Goal: Obtain resource: Download file/media

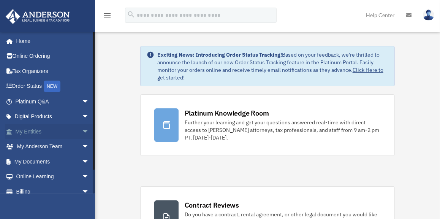
click at [82, 131] on span "arrow_drop_down" at bounding box center [89, 132] width 15 height 16
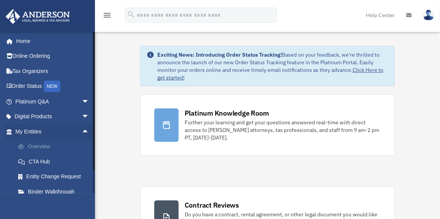
click at [60, 146] on link "Overview" at bounding box center [56, 146] width 90 height 15
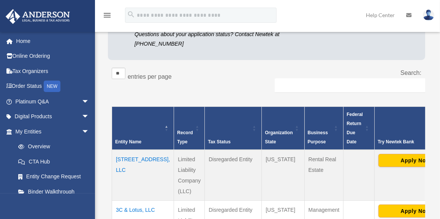
scroll to position [99, 0]
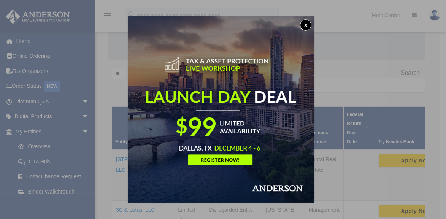
click at [305, 26] on button "x" at bounding box center [305, 24] width 11 height 11
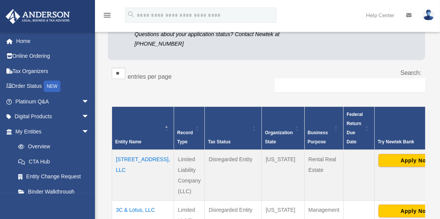
click at [134, 160] on td "319 Carmelo Unit 1, LLC" at bounding box center [143, 175] width 62 height 51
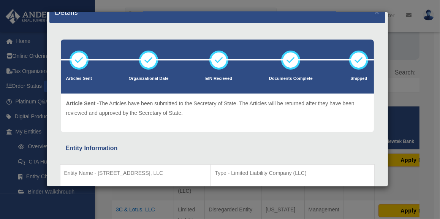
scroll to position [0, 0]
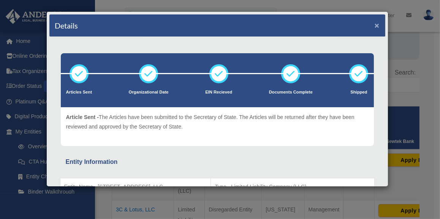
click at [375, 25] on button "×" at bounding box center [377, 25] width 5 height 8
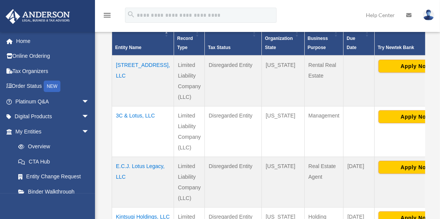
scroll to position [196, 0]
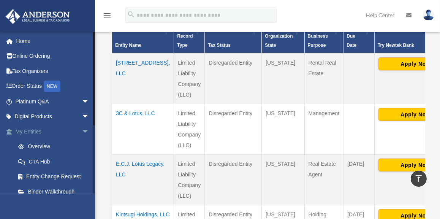
click at [82, 131] on span "arrow_drop_down" at bounding box center [89, 132] width 15 height 16
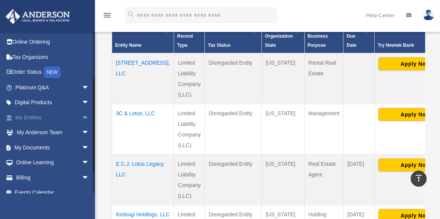
scroll to position [15, 0]
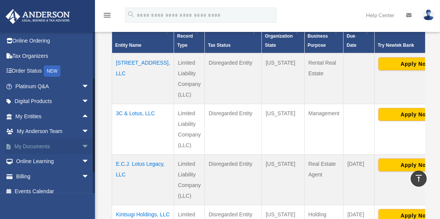
click at [82, 145] on span "arrow_drop_down" at bounding box center [89, 147] width 15 height 16
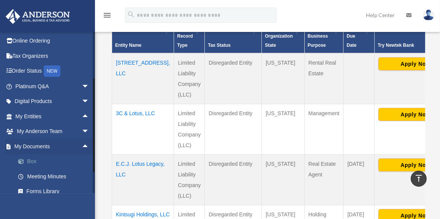
click at [39, 158] on link "Box" at bounding box center [56, 161] width 90 height 15
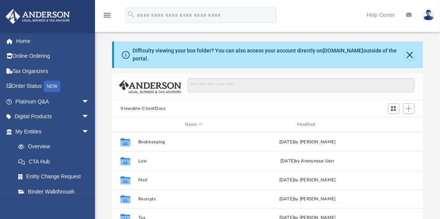
scroll to position [167, 305]
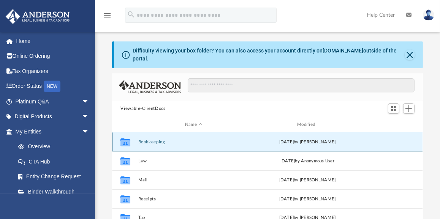
click at [150, 139] on button "Bookkeeping" at bounding box center [193, 141] width 111 height 5
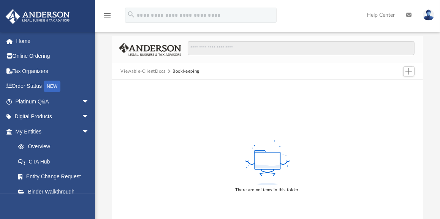
scroll to position [38, 0]
click at [158, 67] on button "Viewable-ClientDocs" at bounding box center [142, 70] width 45 height 7
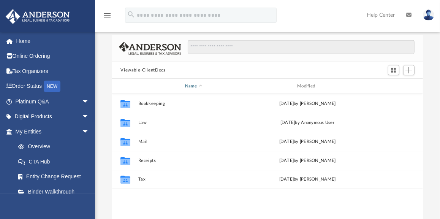
scroll to position [167, 305]
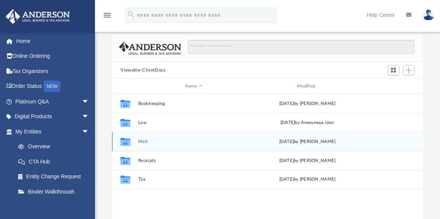
click at [144, 133] on div "Collaborated Folder Mail [DATE] by [PERSON_NAME]" at bounding box center [267, 141] width 310 height 19
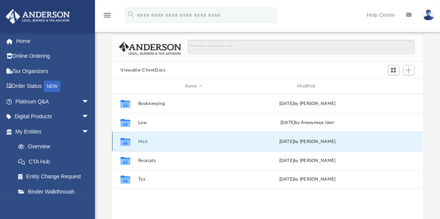
click at [143, 139] on button "Mail" at bounding box center [193, 141] width 111 height 5
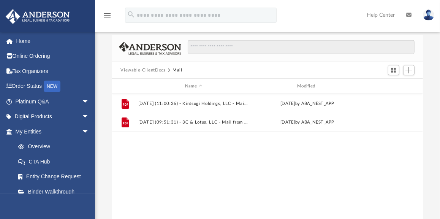
click at [152, 67] on button "Viewable-ClientDocs" at bounding box center [142, 70] width 45 height 7
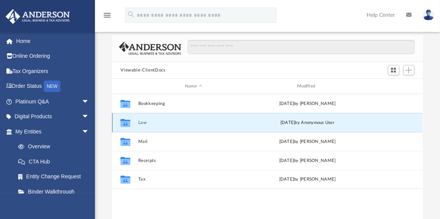
click at [143, 120] on button "Law" at bounding box center [193, 122] width 111 height 5
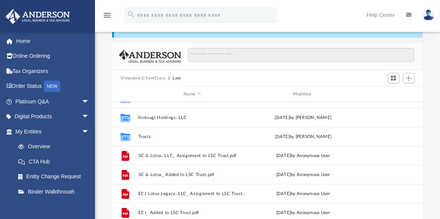
scroll to position [30, 0]
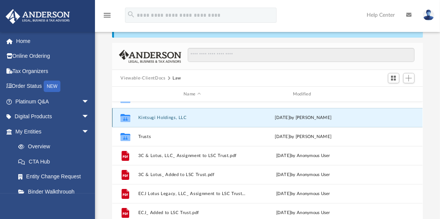
click at [169, 115] on button "Kintsugi Holdings, LLC" at bounding box center [192, 117] width 108 height 5
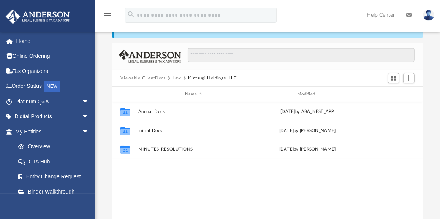
click at [175, 75] on button "Law" at bounding box center [177, 78] width 9 height 7
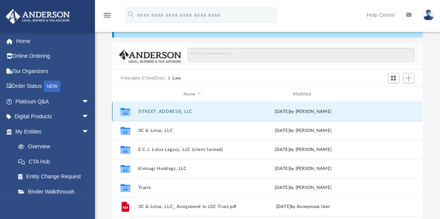
click at [171, 109] on button "[STREET_ADDRESS], LLC" at bounding box center [192, 111] width 108 height 5
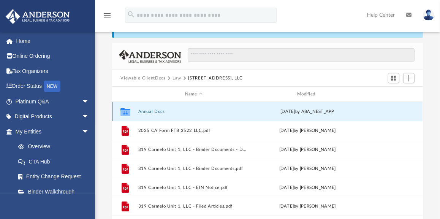
click at [171, 109] on button "Annual Docs" at bounding box center [193, 111] width 111 height 5
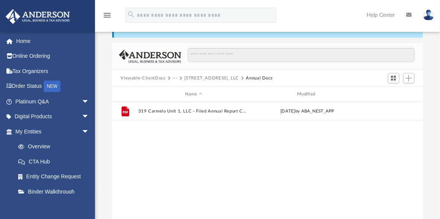
click at [215, 75] on button "[STREET_ADDRESS], LLC" at bounding box center [211, 78] width 55 height 7
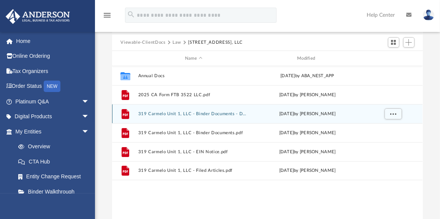
scroll to position [67, 0]
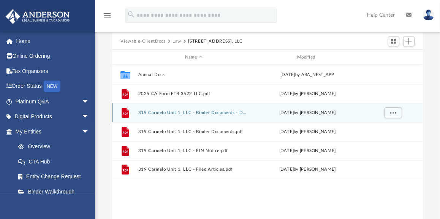
click at [225, 110] on button "319 Carmelo Unit 1, LLC - Binder Documents - DocuSigned.pdf" at bounding box center [193, 112] width 111 height 5
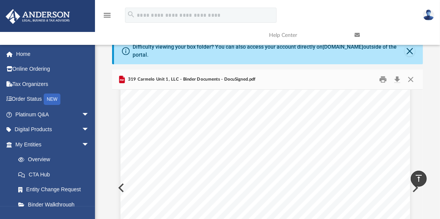
scroll to position [0, 0]
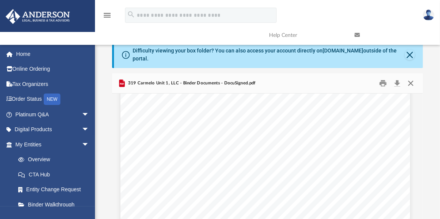
click at [411, 79] on button "Close" at bounding box center [411, 84] width 14 height 12
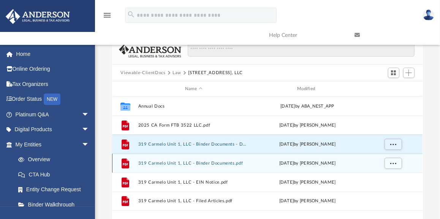
scroll to position [37, 0]
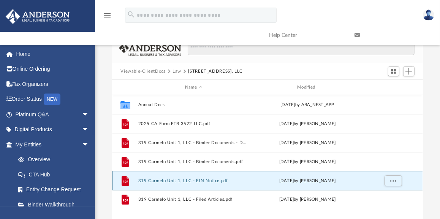
click at [217, 178] on button "319 Carmelo Unit 1, LLC - EIN Notice.pdf" at bounding box center [193, 180] width 111 height 5
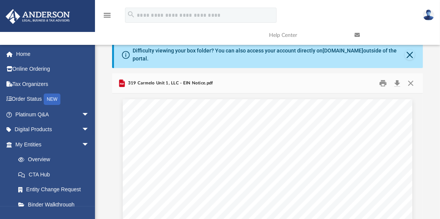
scroll to position [1, 0]
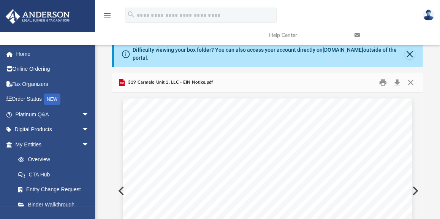
click at [172, 79] on span "319 Carmelo Unit 1, LLC - EIN Notice.pdf" at bounding box center [170, 82] width 87 height 7
click at [190, 80] on span "319 Carmelo Unit 1, LLC - EIN Notice.pdf" at bounding box center [170, 82] width 87 height 7
click at [144, 79] on span "319 Carmelo Unit 1, LLC - EIN Notice.pdf" at bounding box center [170, 82] width 87 height 7
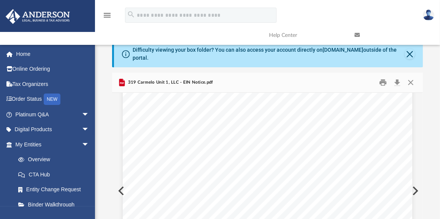
click at [312, 85] on div "319 Carmelo Unit 1, LLC - EIN Notice.pdf" at bounding box center [267, 83] width 310 height 20
click at [399, 77] on button "Download" at bounding box center [398, 83] width 14 height 12
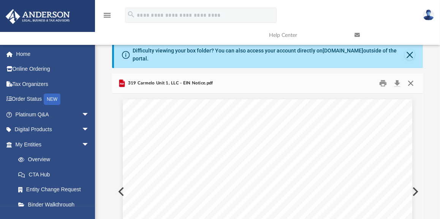
click at [410, 78] on button "Close" at bounding box center [411, 84] width 14 height 12
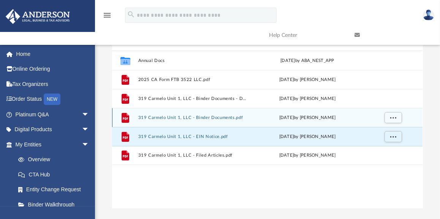
scroll to position [82, 0]
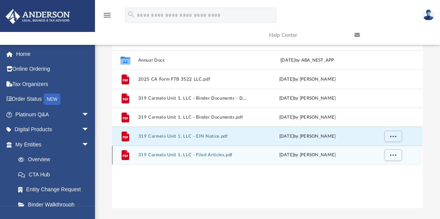
click at [191, 152] on button "319 Carmelo Unit 1, LLC - Filed Articles.pdf" at bounding box center [193, 154] width 111 height 5
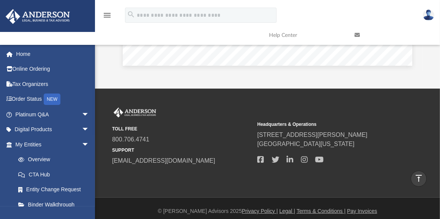
scroll to position [0, 0]
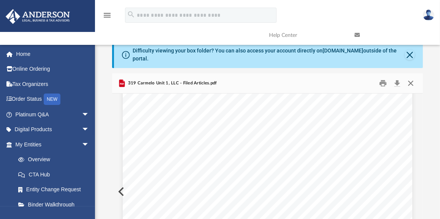
click at [408, 78] on button "Close" at bounding box center [411, 84] width 14 height 12
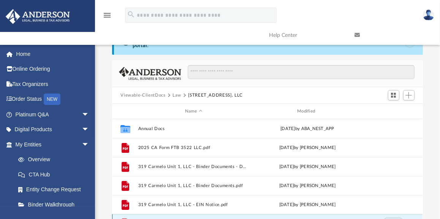
scroll to position [13, 0]
click at [178, 92] on button "Law" at bounding box center [177, 95] width 9 height 7
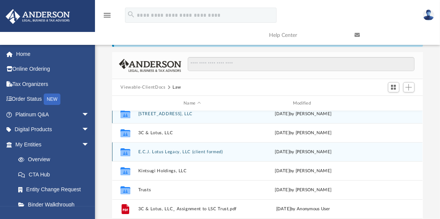
scroll to position [3, 0]
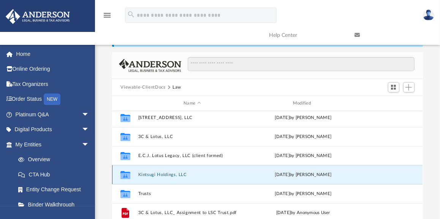
click at [161, 172] on button "Kintsugi Holdings, LLC" at bounding box center [192, 174] width 108 height 5
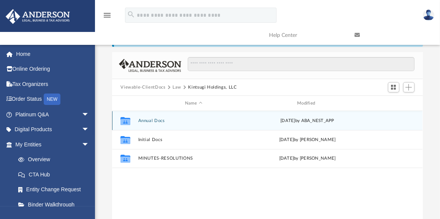
scroll to position [0, 0]
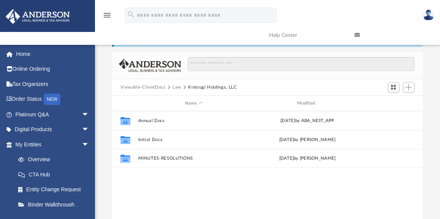
click at [177, 84] on button "Law" at bounding box center [177, 87] width 9 height 7
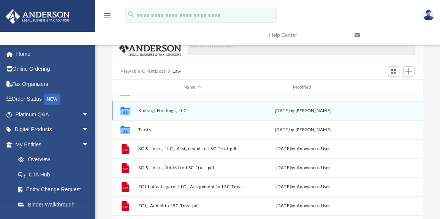
scroll to position [38, 0]
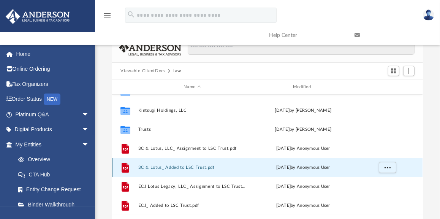
click at [183, 165] on button "3C & Lotus_ Added to LSC Trust.pdf" at bounding box center [192, 167] width 108 height 5
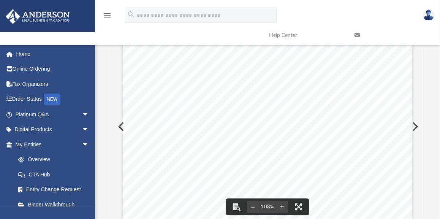
scroll to position [0, 0]
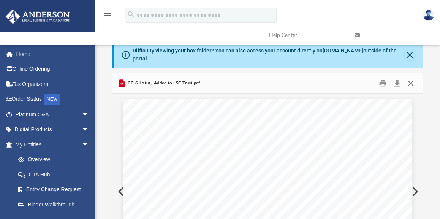
click at [410, 78] on button "Close" at bounding box center [411, 84] width 14 height 12
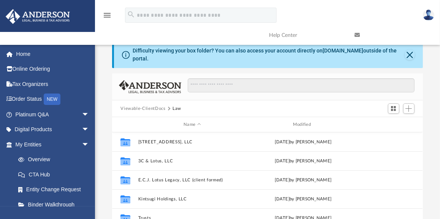
click at [429, 13] on img at bounding box center [428, 14] width 11 height 11
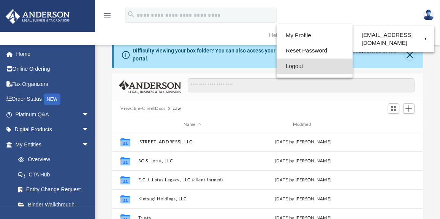
click at [277, 66] on link "Logout" at bounding box center [315, 67] width 76 height 16
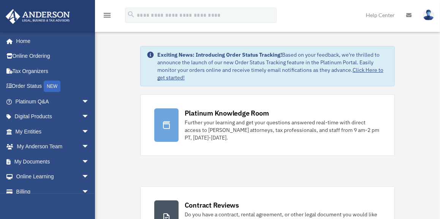
click at [429, 14] on img at bounding box center [428, 14] width 11 height 11
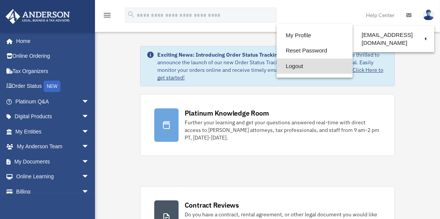
click at [277, 68] on link "Logout" at bounding box center [315, 67] width 76 height 16
